Goal: Information Seeking & Learning: Learn about a topic

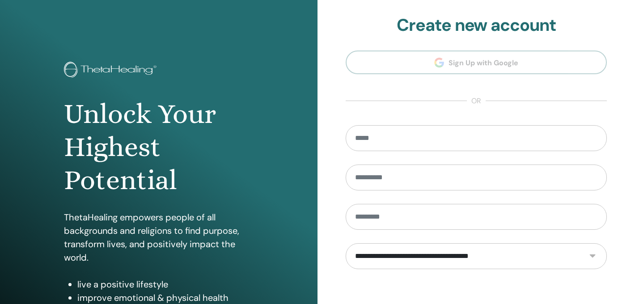
click at [290, 45] on div "Unlock Your Highest Potential ThetaHealing empowers people of all backgrounds a…" at bounding box center [159, 214] width 318 height 429
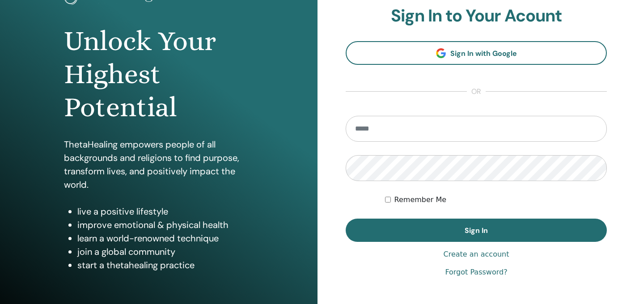
scroll to position [125, 0]
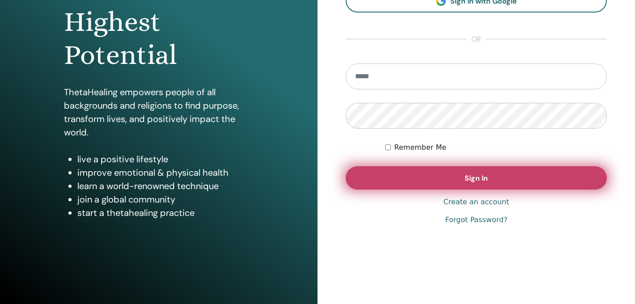
type input "**********"
click at [457, 174] on button "Sign In" at bounding box center [476, 177] width 261 height 23
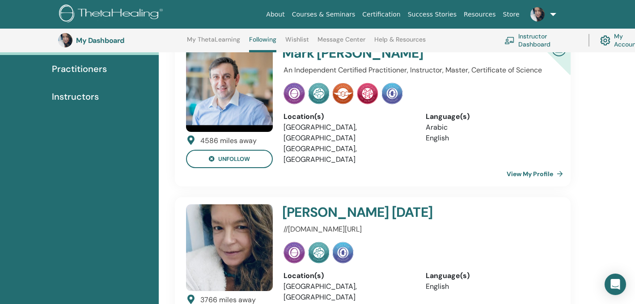
scroll to position [27, 0]
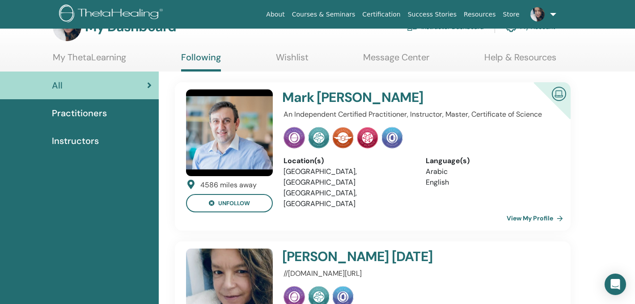
click at [97, 56] on link "My ThetaLearning" at bounding box center [89, 60] width 73 height 17
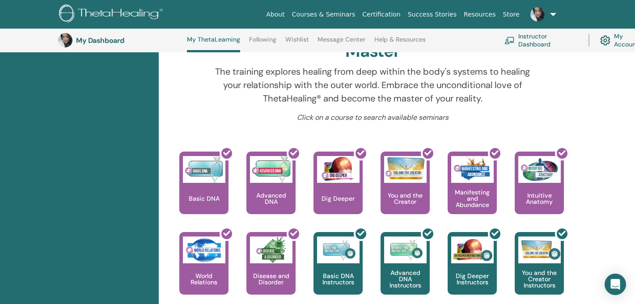
scroll to position [342, 0]
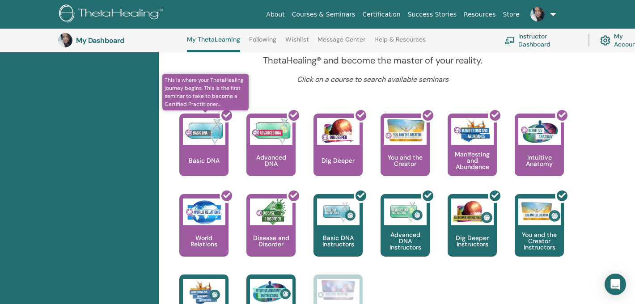
click at [207, 142] on div at bounding box center [209, 148] width 49 height 80
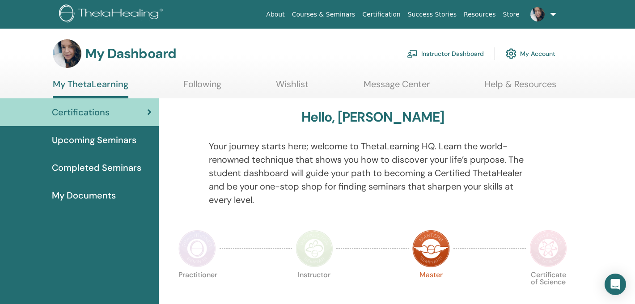
click at [107, 166] on span "Completed Seminars" at bounding box center [96, 167] width 89 height 13
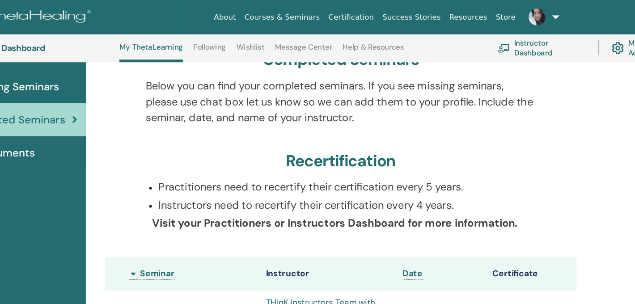
scroll to position [8, 0]
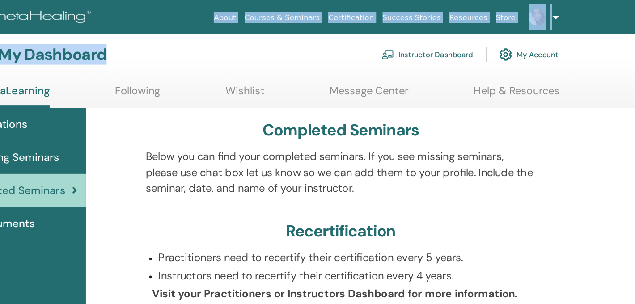
drag, startPoint x: 92, startPoint y: 28, endPoint x: 235, endPoint y: 47, distance: 144.3
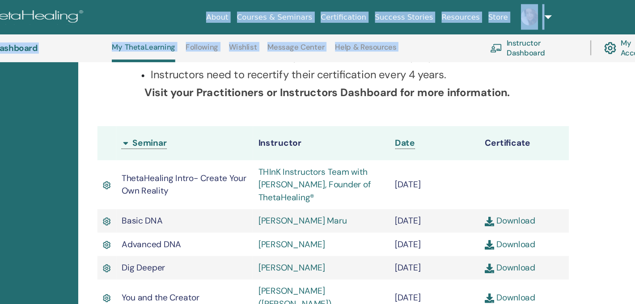
scroll to position [200, 0]
